Goal: Task Accomplishment & Management: Use online tool/utility

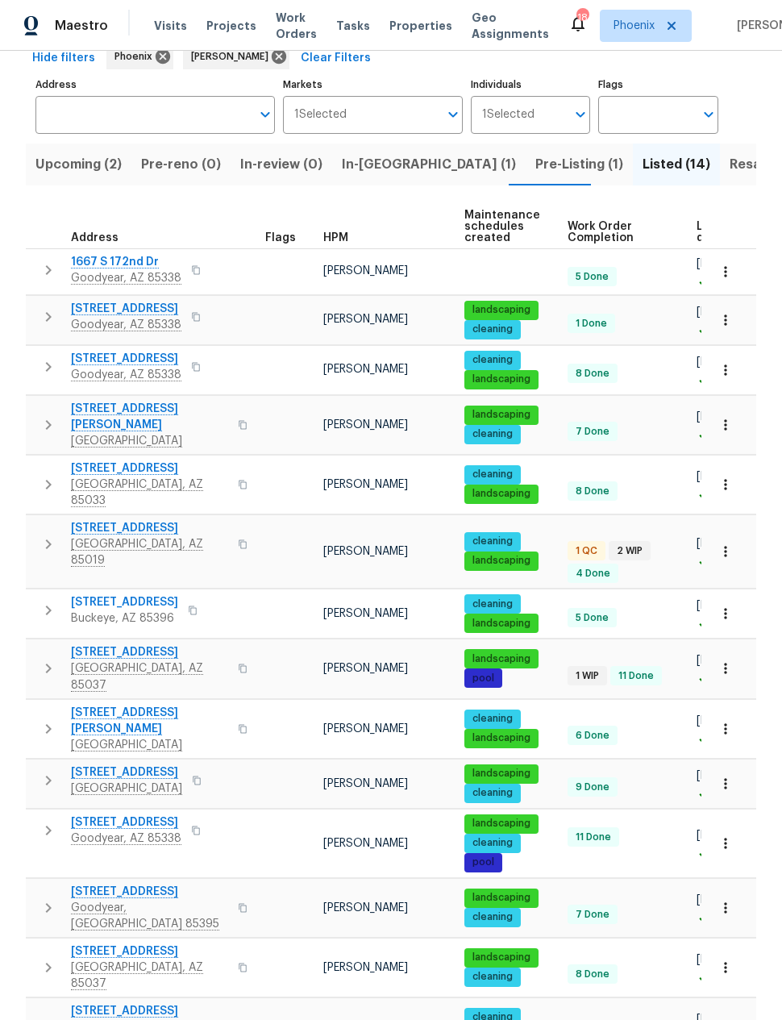
scroll to position [84, 0]
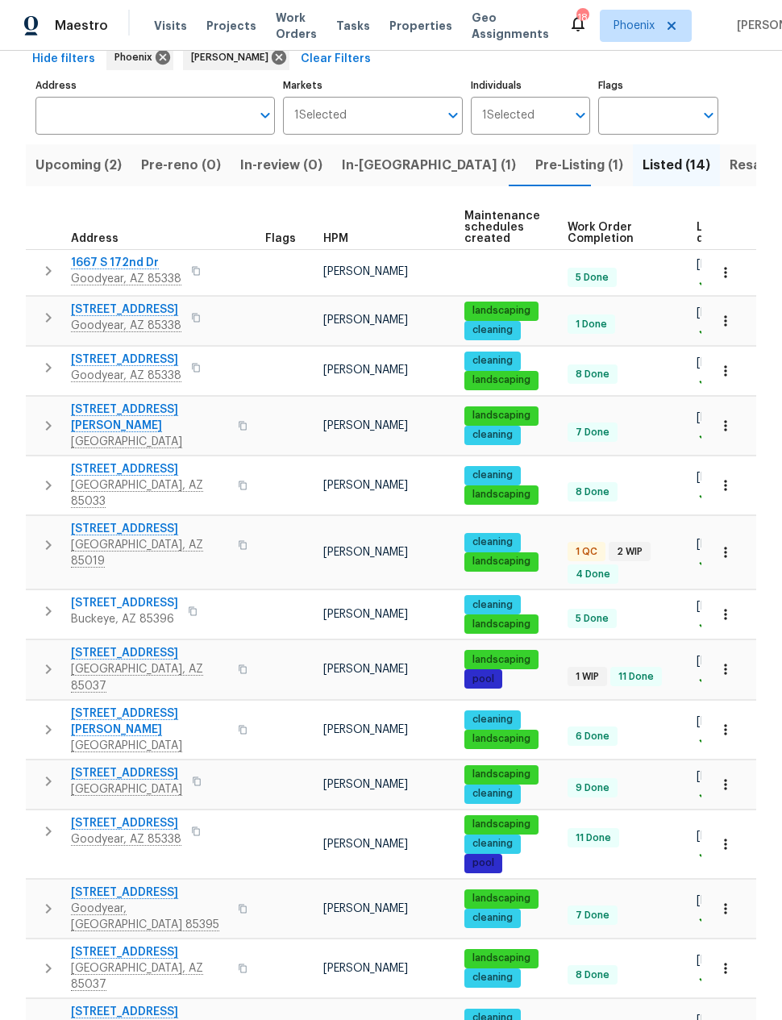
click at [130, 521] on span "[STREET_ADDRESS]" at bounding box center [149, 529] width 157 height 16
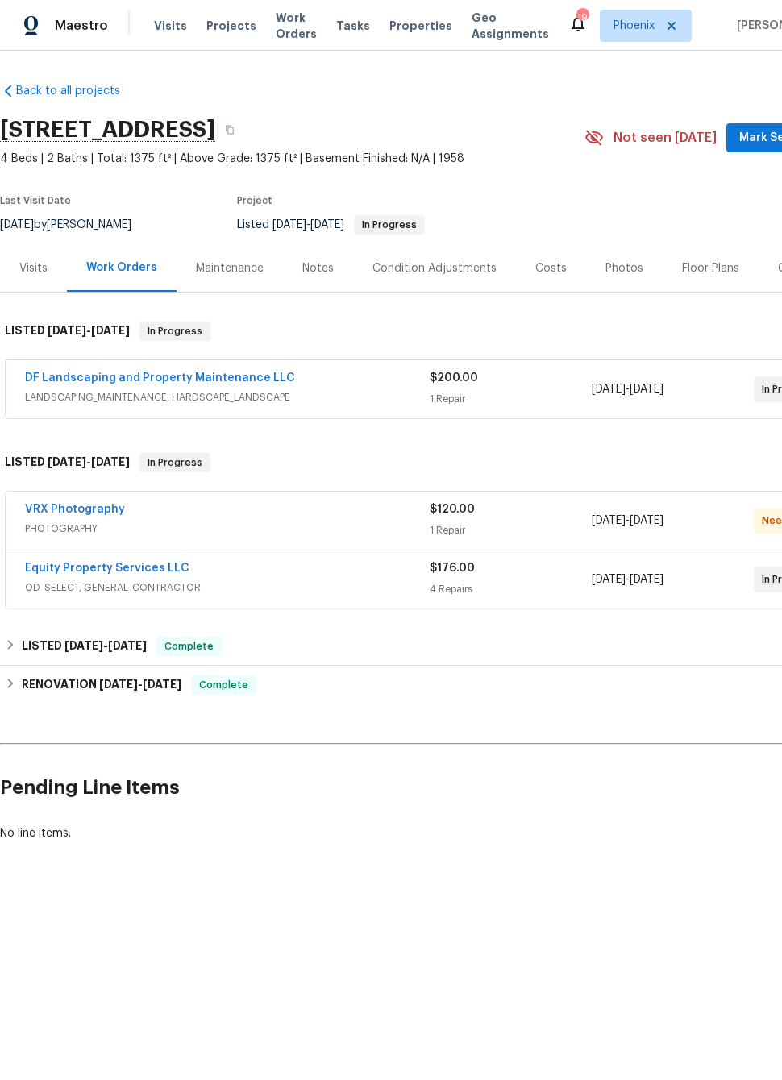
click at [238, 366] on div "DF Landscaping and Property Maintenance LLC LANDSCAPING_MAINTENANCE, HARDSCAPE_…" at bounding box center [456, 389] width 900 height 58
click at [231, 376] on link "DF Landscaping and Property Maintenance LLC" at bounding box center [160, 377] width 270 height 11
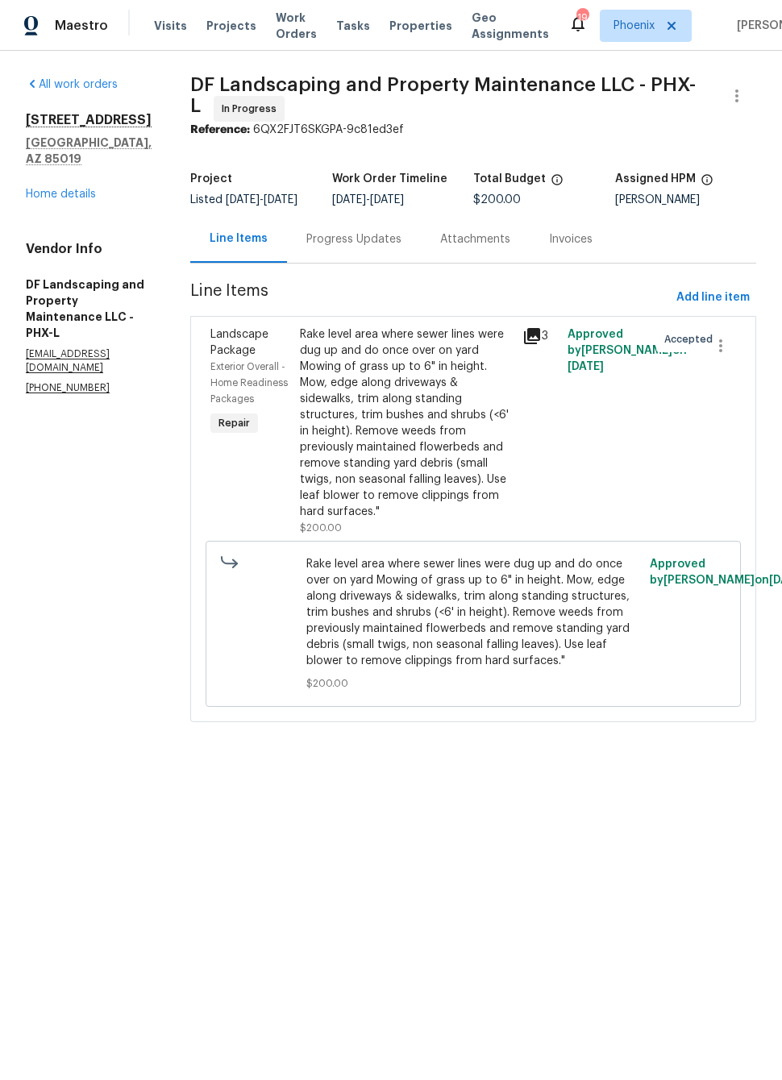
click at [480, 492] on div "Rake level area where sewer lines were dug up and do once over on yard Mowing o…" at bounding box center [407, 422] width 214 height 193
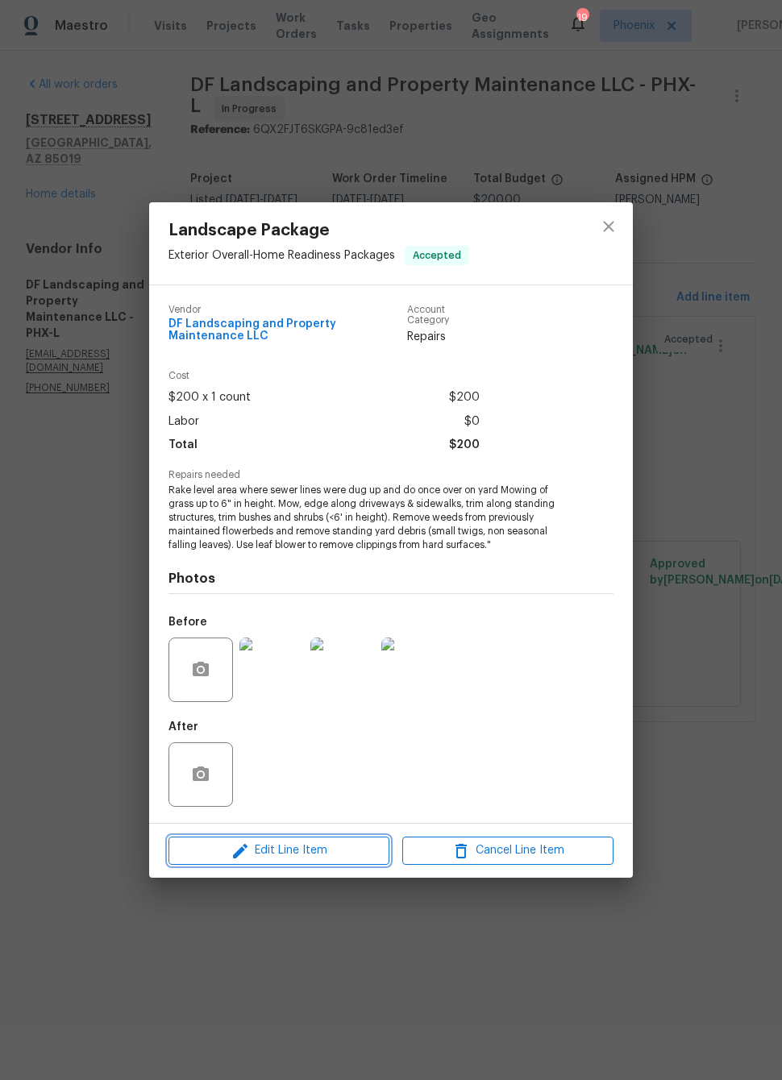
click at [349, 856] on span "Edit Line Item" at bounding box center [278, 851] width 211 height 20
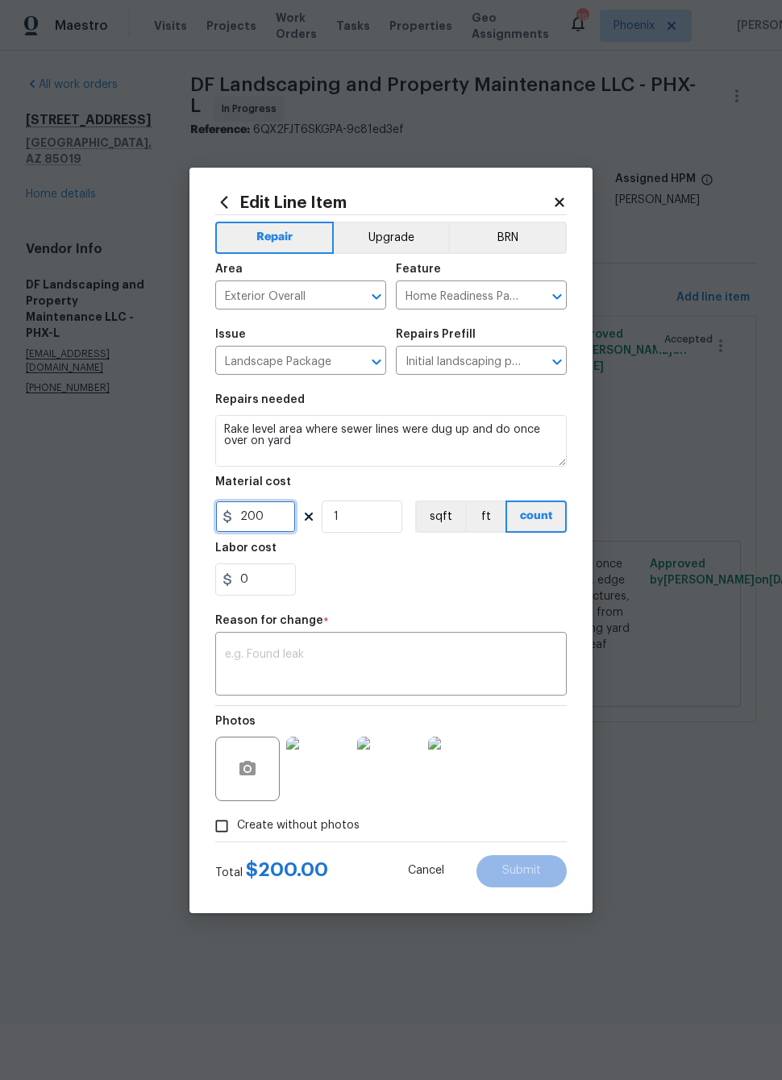
click at [268, 519] on input "200" at bounding box center [255, 517] width 81 height 32
click at [267, 518] on input "200" at bounding box center [255, 517] width 81 height 32
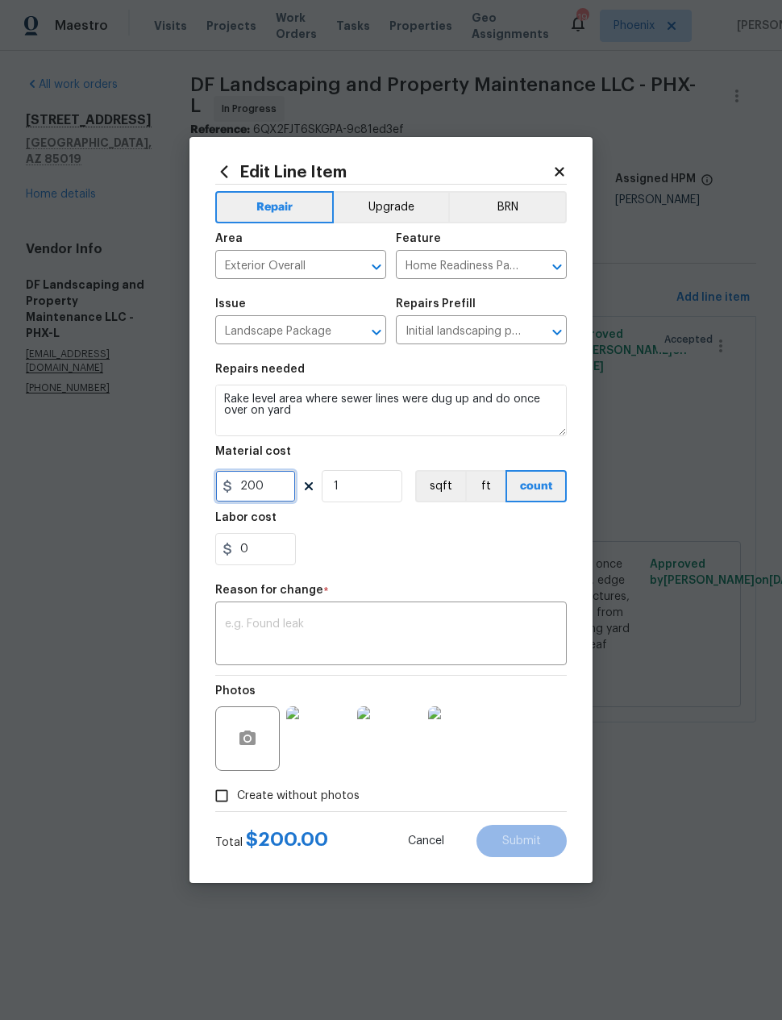
click at [260, 484] on input "200" at bounding box center [255, 486] width 81 height 32
type input "350"
click at [473, 546] on div "0" at bounding box center [390, 549] width 351 height 32
click at [442, 629] on textarea at bounding box center [391, 635] width 332 height 34
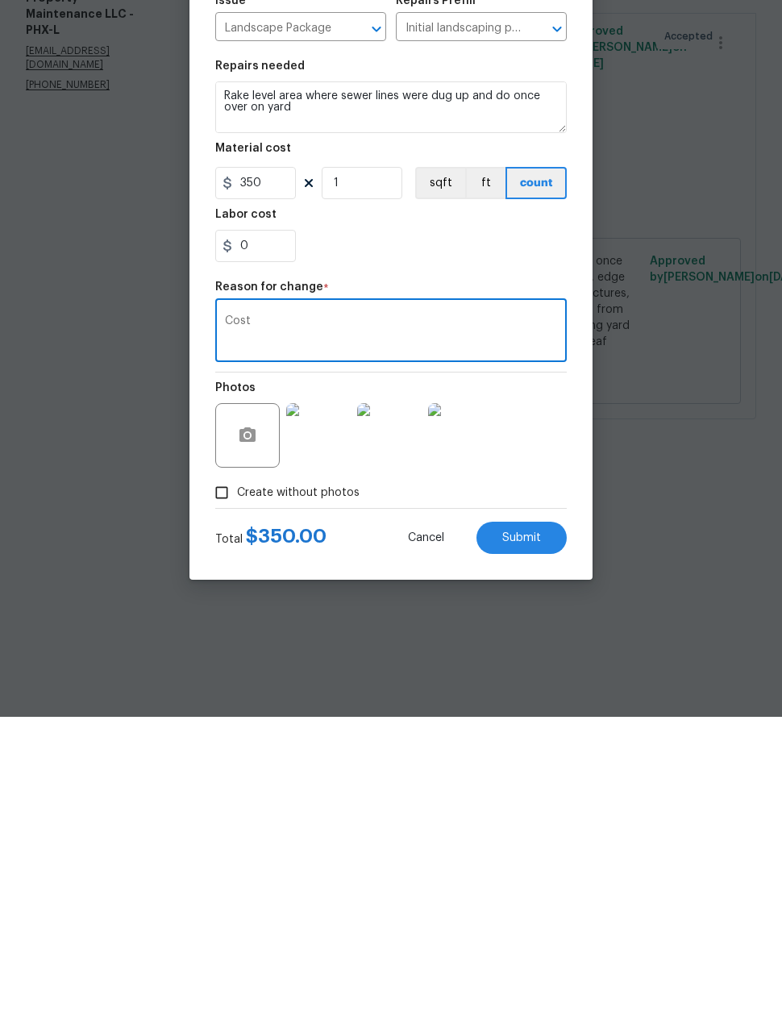
type textarea "Cost"
click at [533, 825] on button "Submit" at bounding box center [521, 841] width 90 height 32
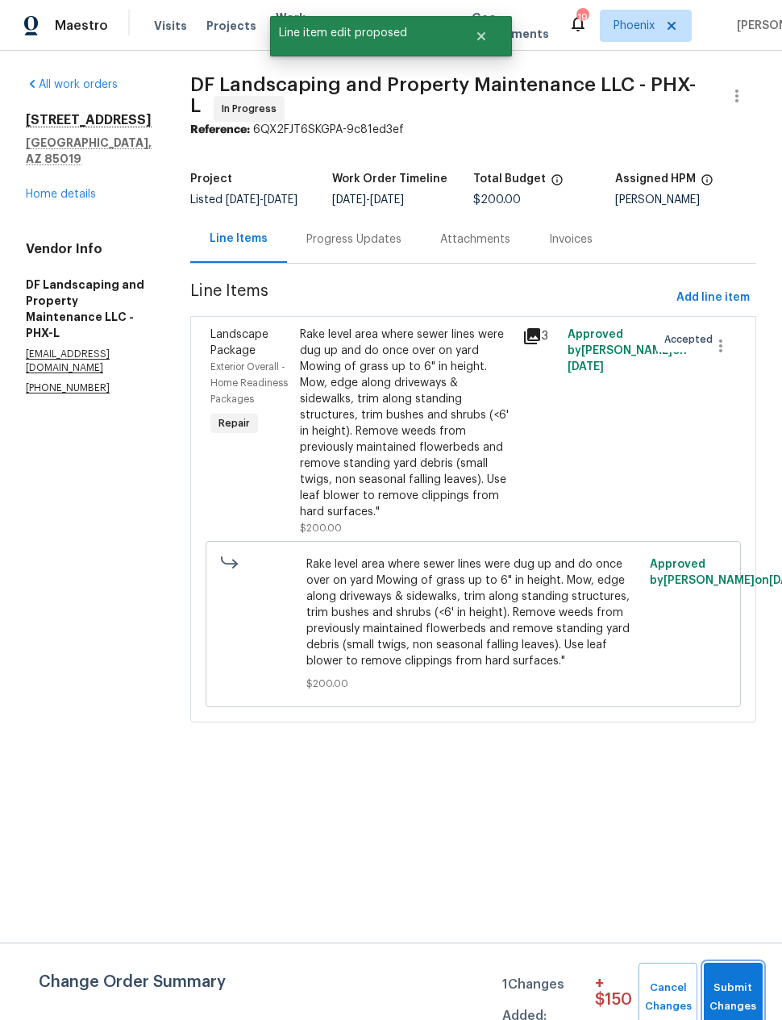
click at [733, 985] on span "Submit Changes" at bounding box center [733, 997] width 43 height 37
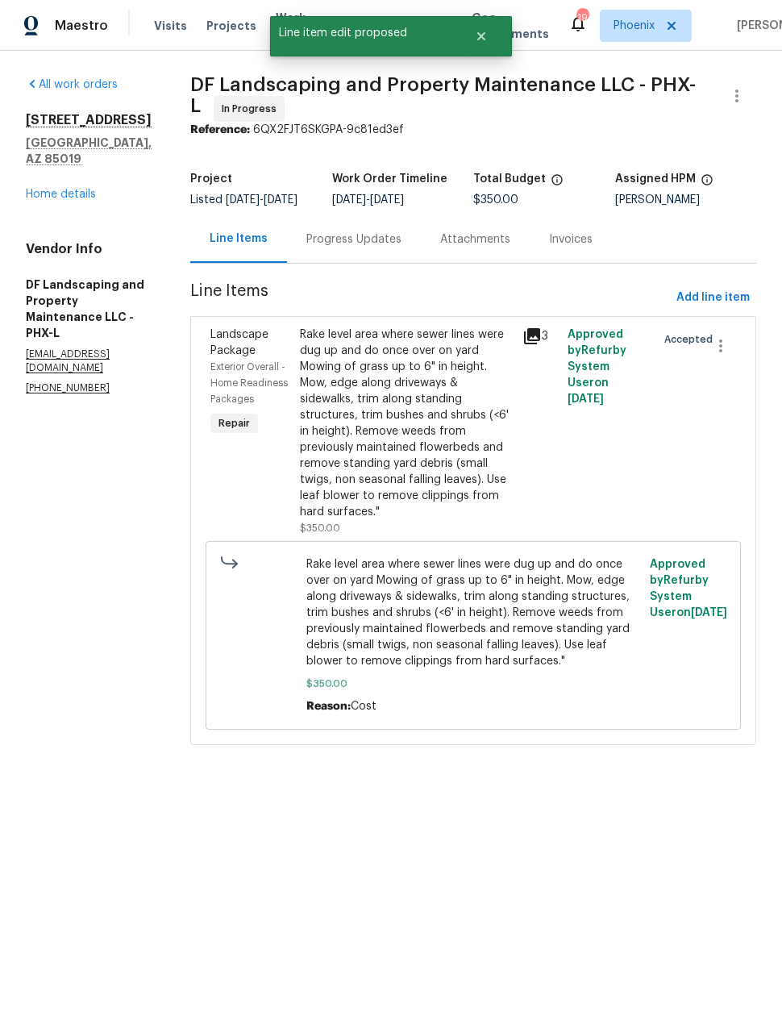
click at [72, 189] on link "Home details" at bounding box center [61, 194] width 70 height 11
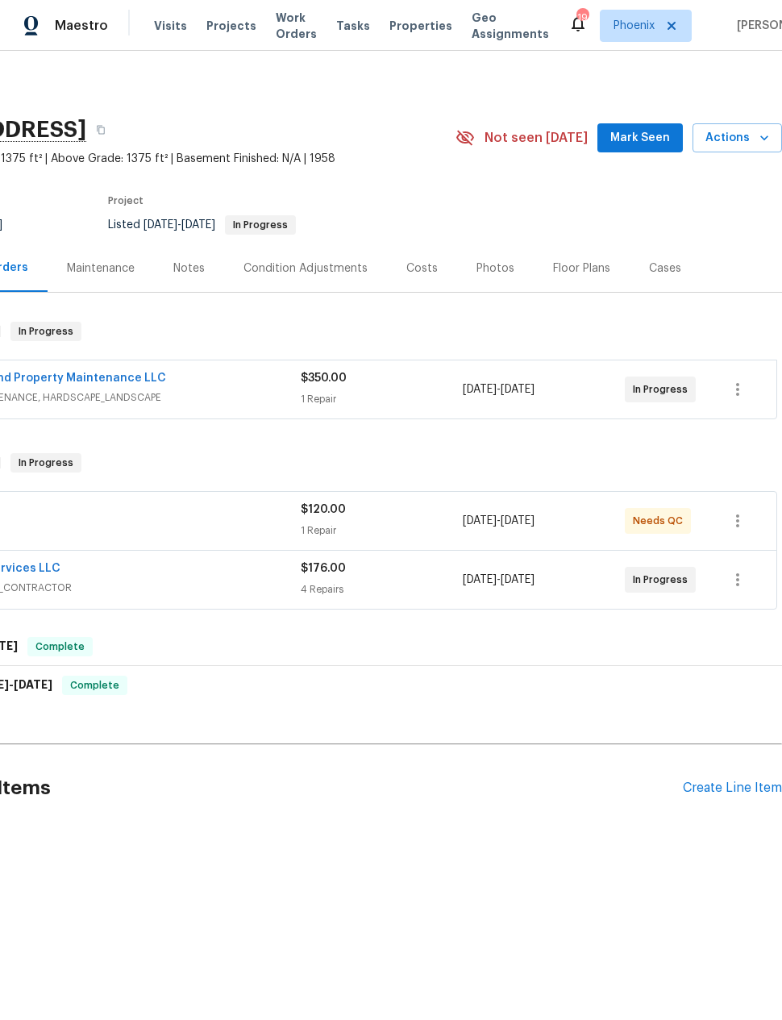
scroll to position [0, 129]
